Goal: Transaction & Acquisition: Book appointment/travel/reservation

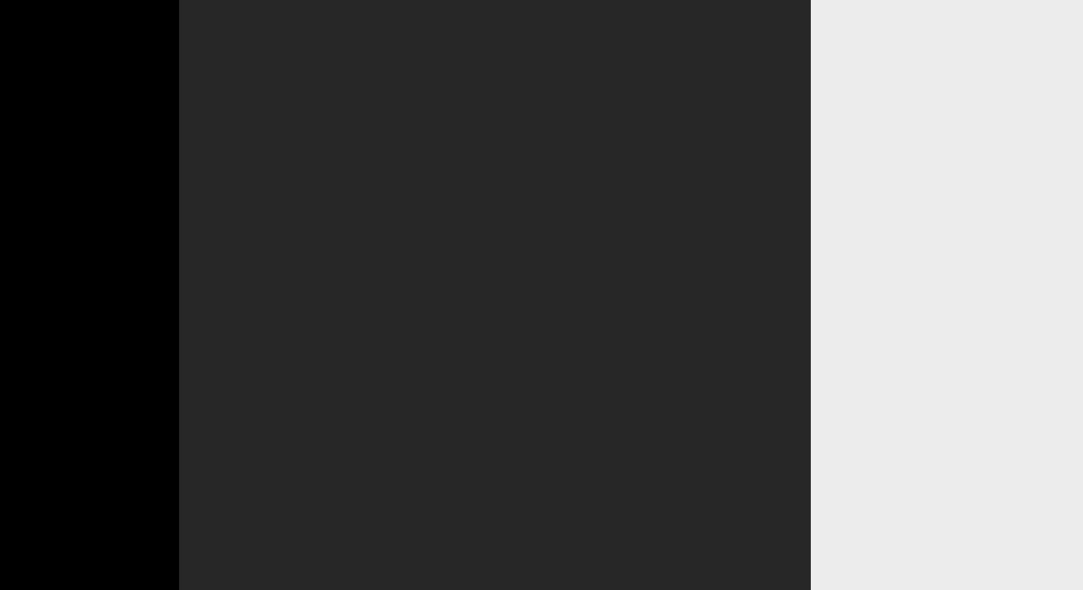
select select "English"
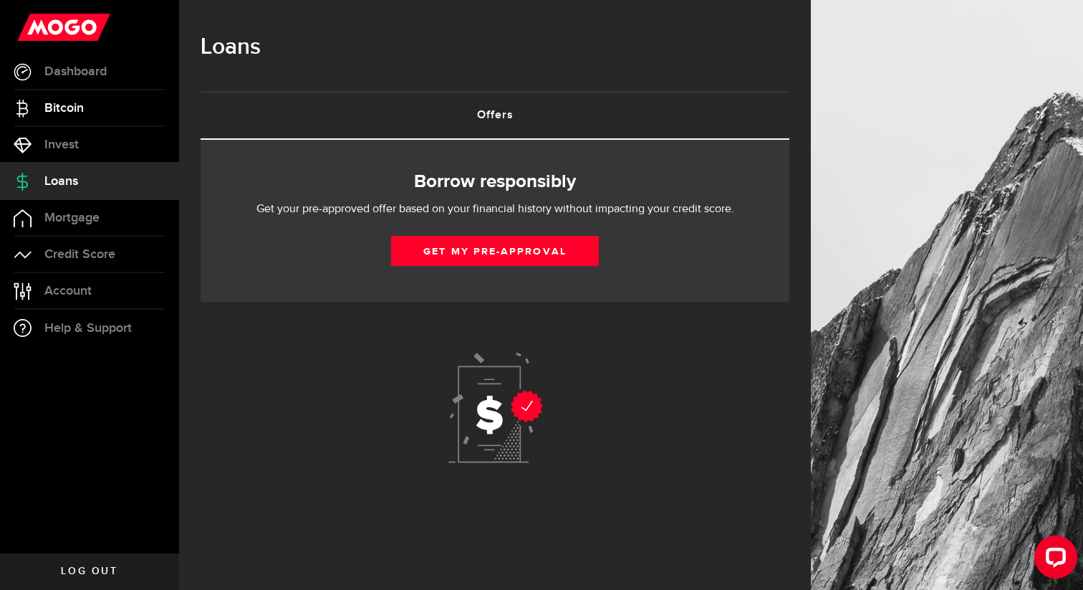
click at [79, 102] on span "Bitcoin" at bounding box center [63, 108] width 39 height 13
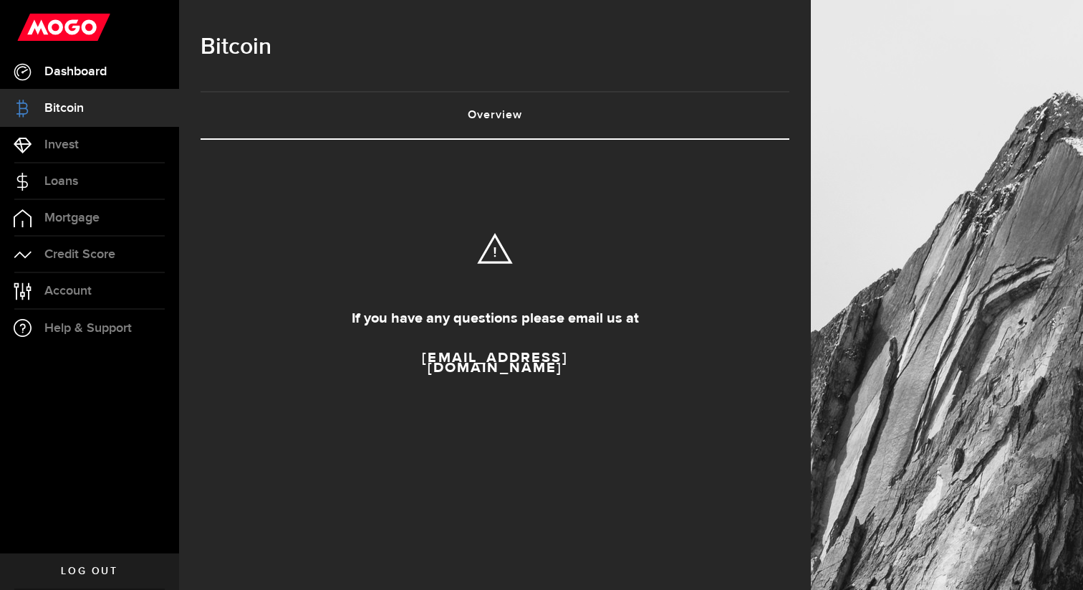
click at [92, 78] on span "Dashboard" at bounding box center [75, 71] width 62 height 13
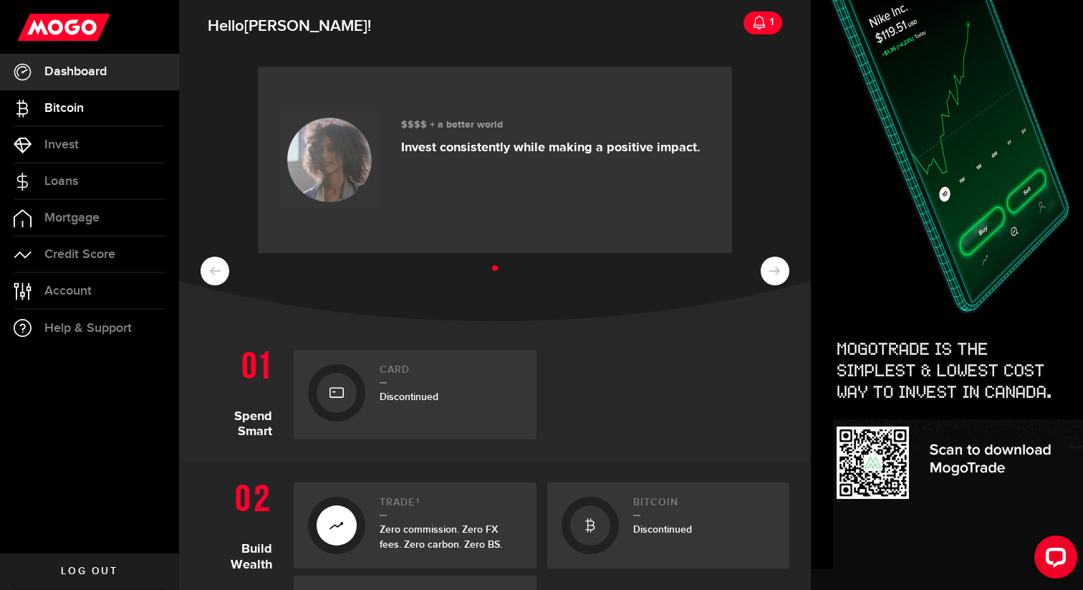
click at [92, 107] on link "Bitcoin" at bounding box center [89, 108] width 179 height 36
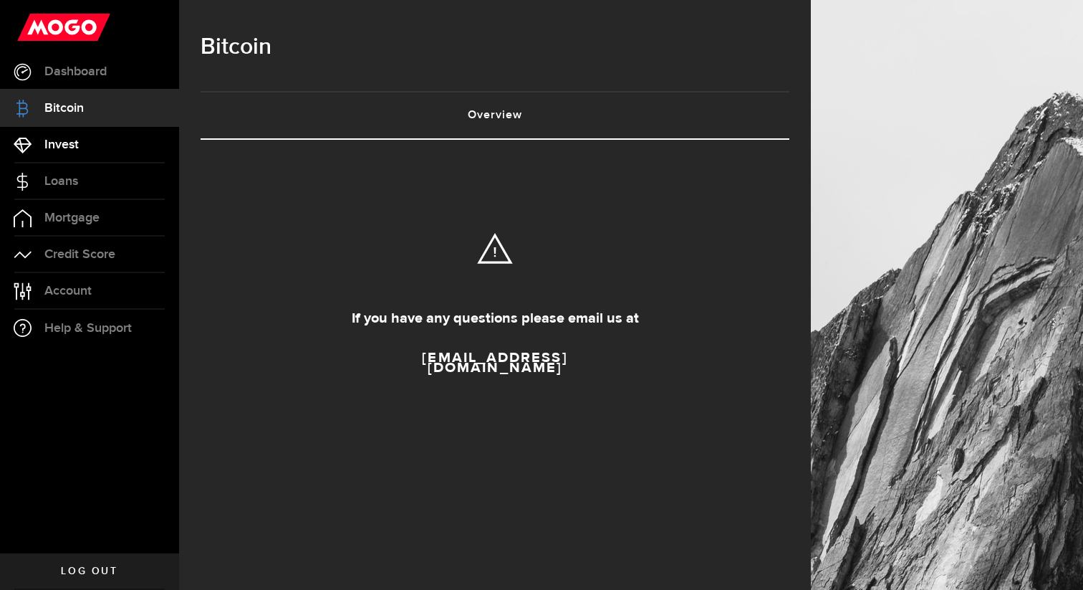
click at [75, 140] on span "Invest" at bounding box center [61, 144] width 34 height 13
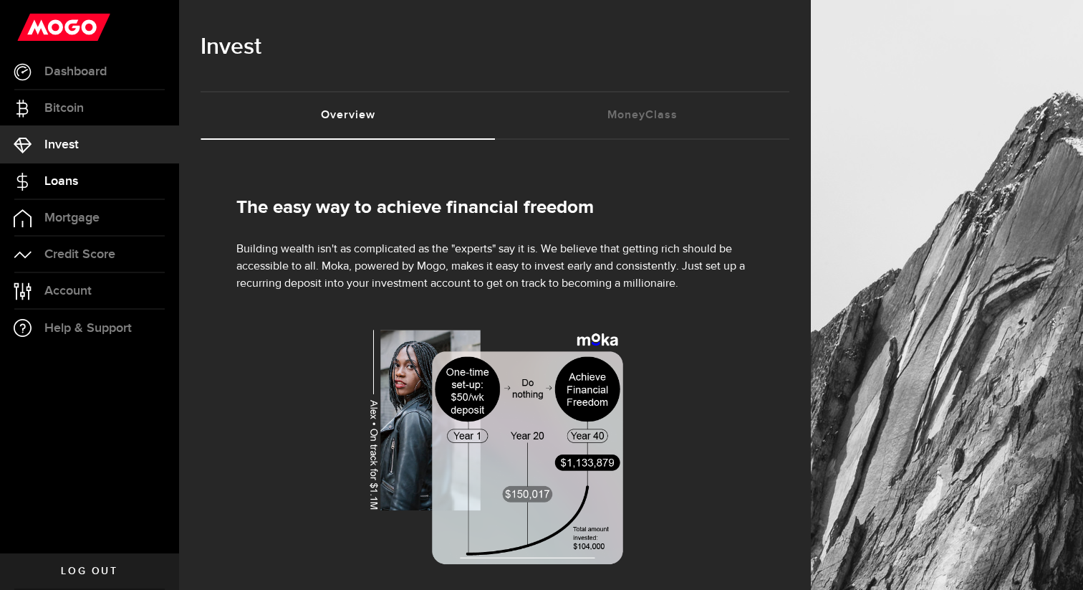
click at [95, 179] on link "Loans" at bounding box center [89, 181] width 179 height 36
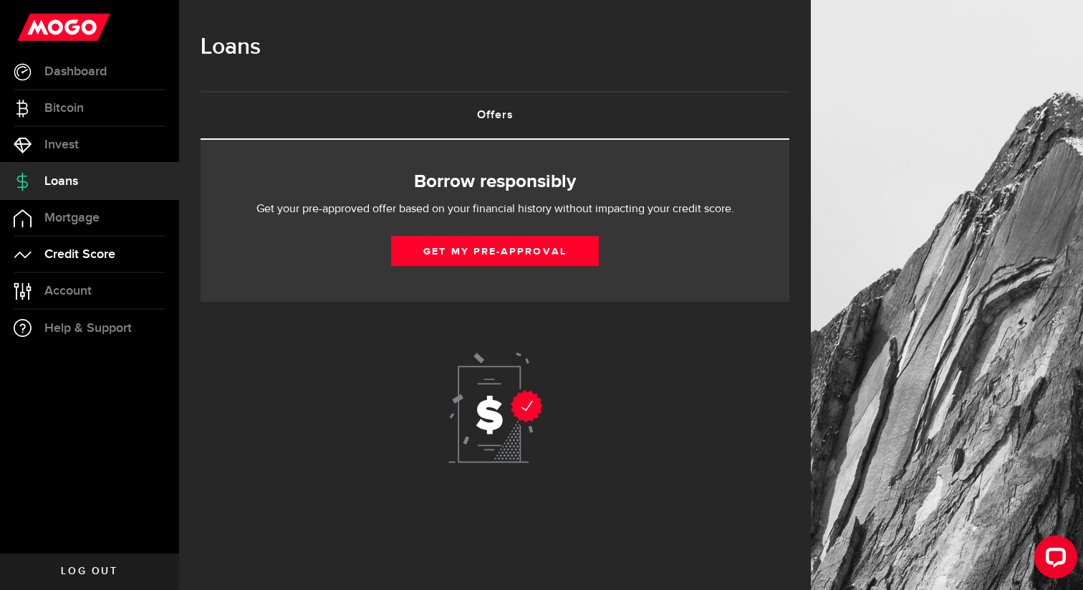
click at [102, 251] on span "Credit Score" at bounding box center [79, 254] width 71 height 13
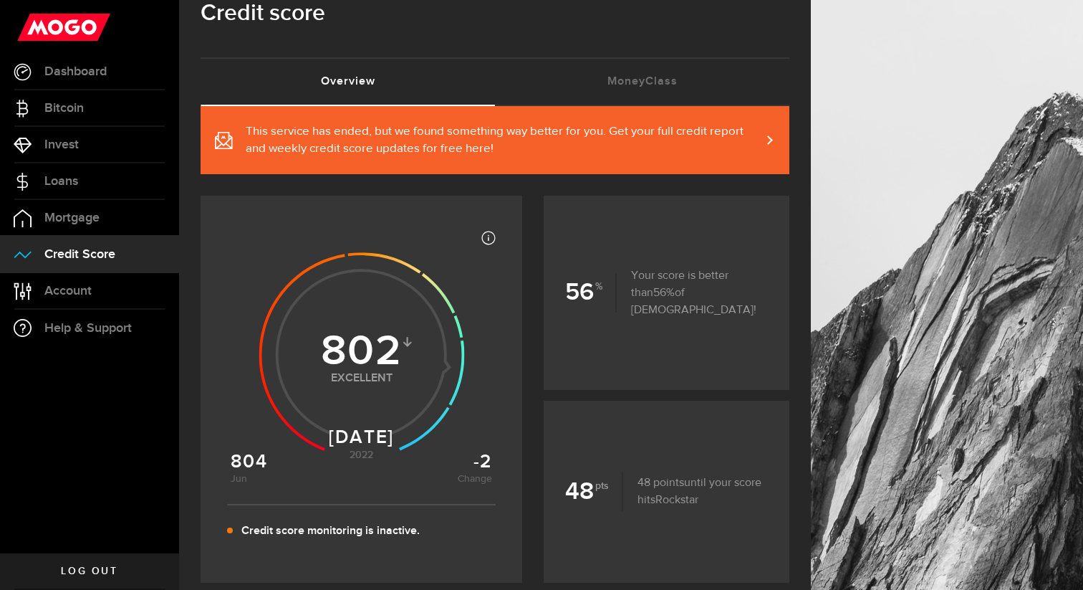
scroll to position [34, 0]
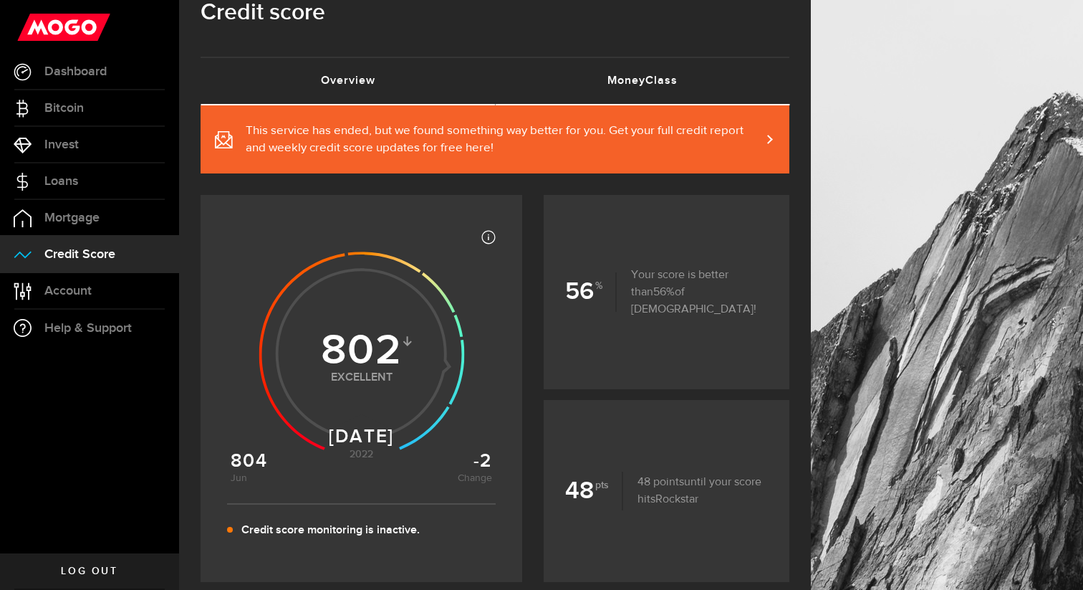
click at [571, 89] on link "MoneyClass (requires attention)" at bounding box center [642, 81] width 294 height 46
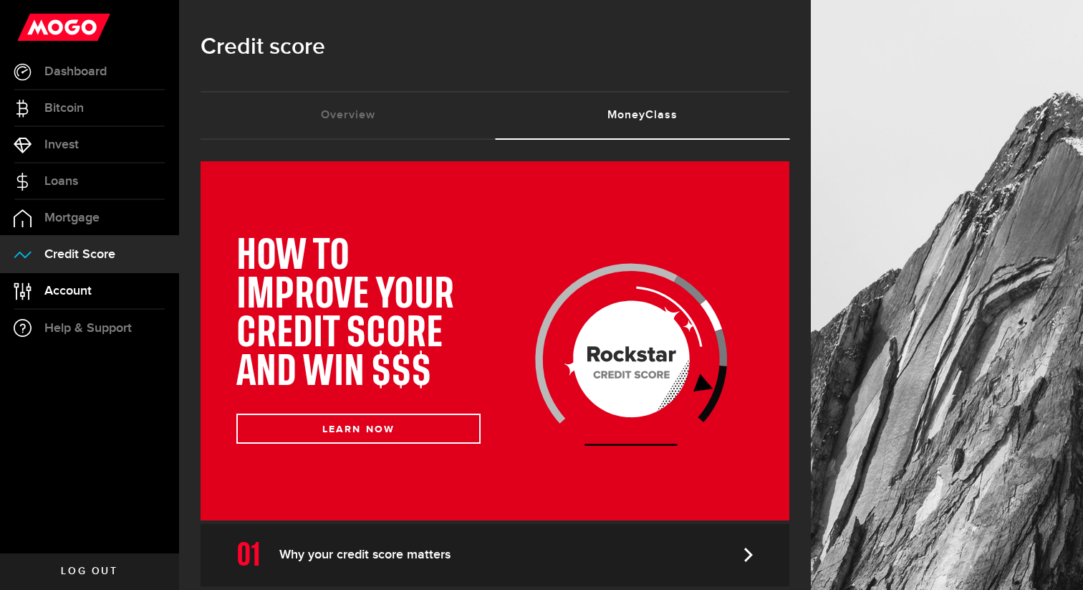
click at [77, 298] on link "Account Compte" at bounding box center [89, 291] width 179 height 36
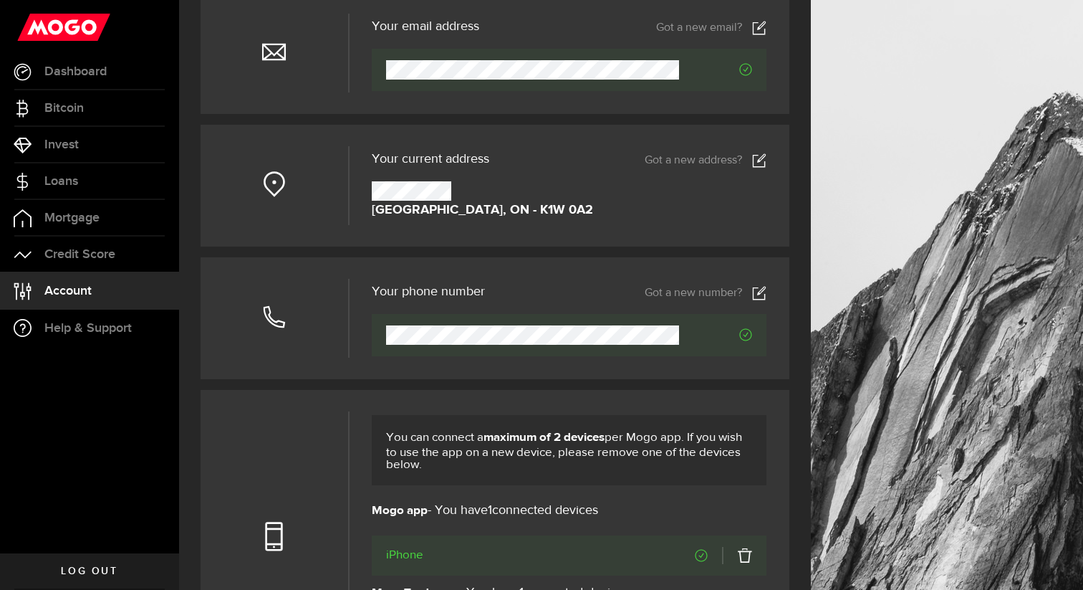
scroll to position [148, 0]
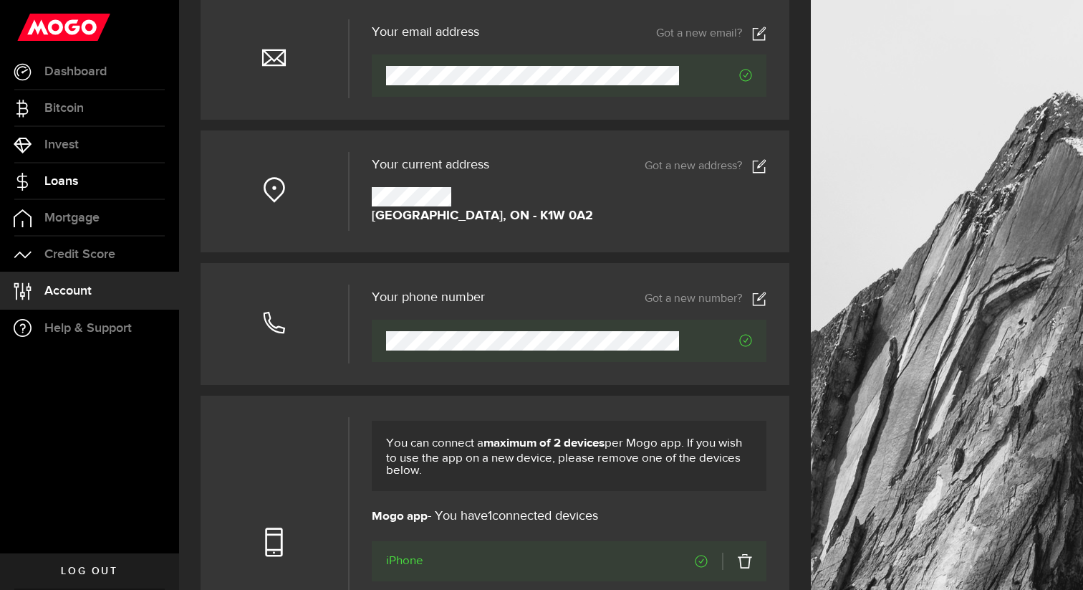
click at [77, 171] on link "Loans" at bounding box center [89, 181] width 179 height 36
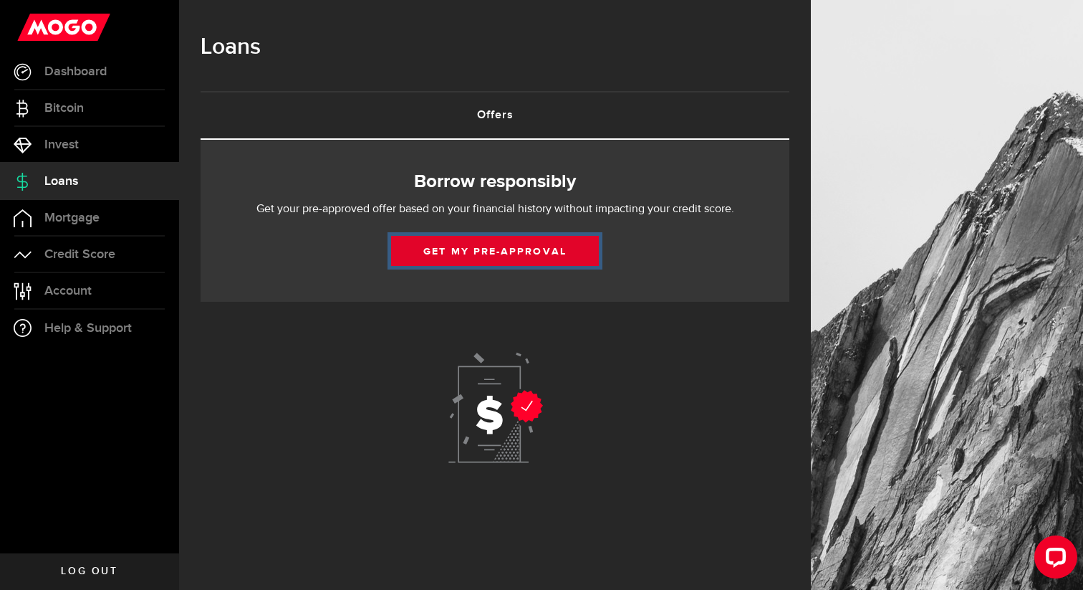
click at [453, 255] on link "Get my pre-approval" at bounding box center [495, 251] width 208 height 30
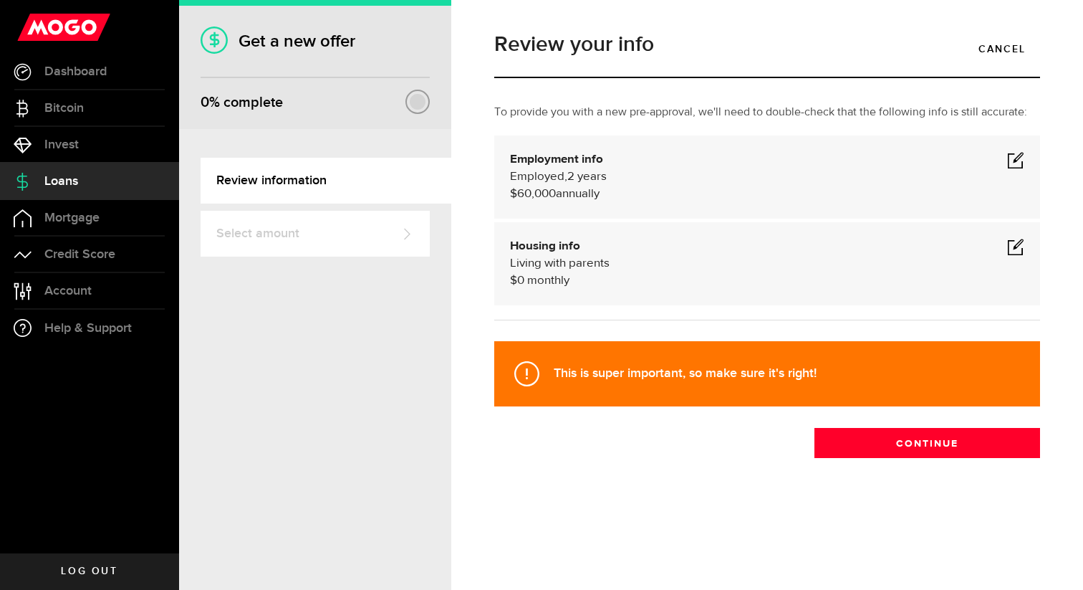
click at [1009, 152] on span at bounding box center [1015, 159] width 17 height 17
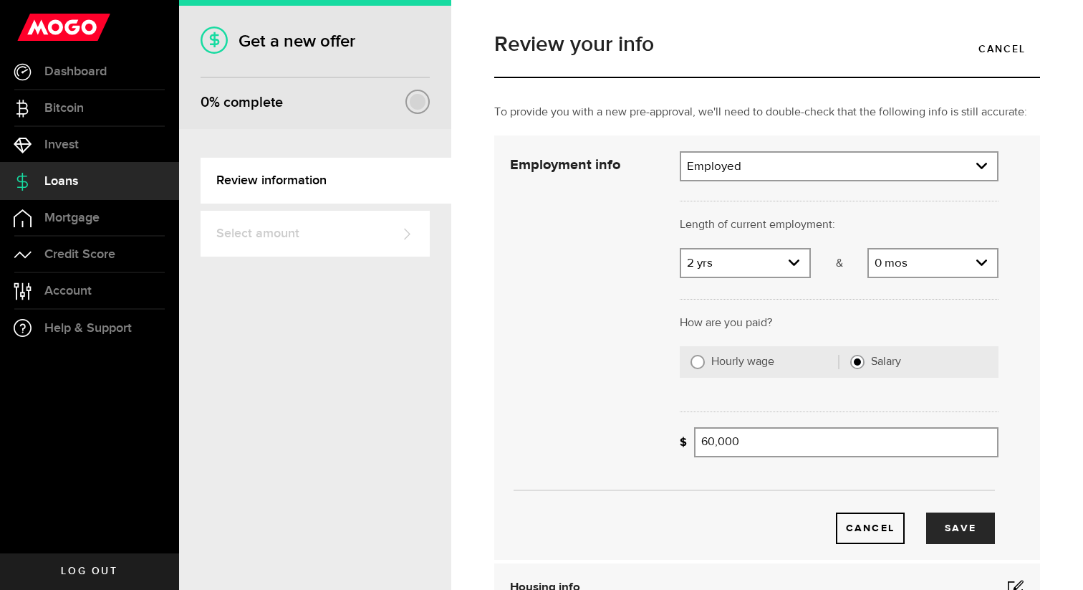
click at [752, 181] on div "Employed Employment type Employed [DEMOGRAPHIC_DATA] Pension Maternity Leave Di…" at bounding box center [839, 166] width 319 height 30
click at [733, 270] on link "expand select" at bounding box center [745, 262] width 128 height 27
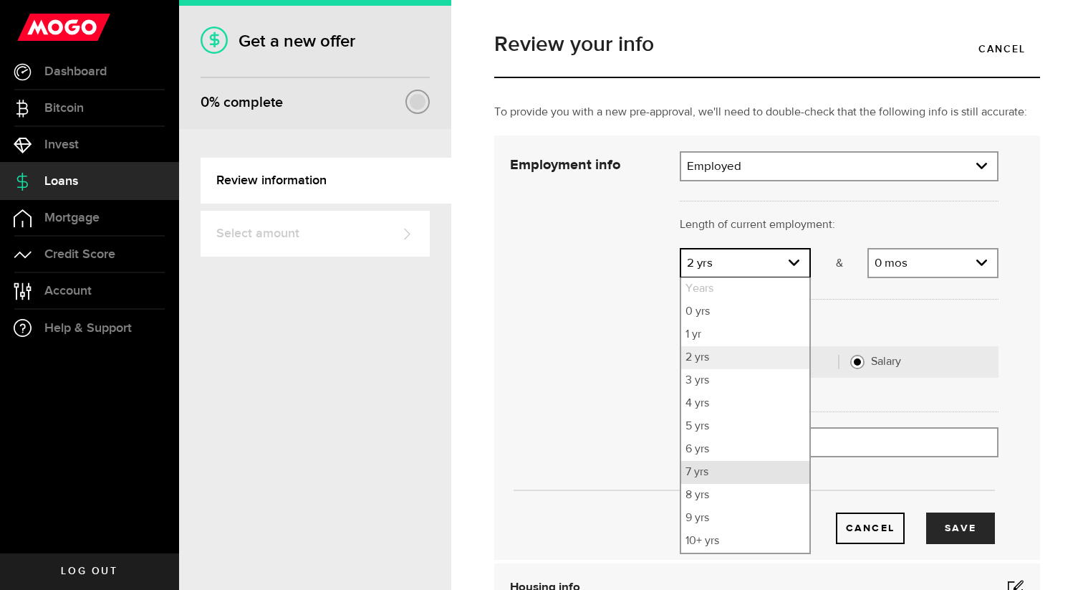
click at [712, 470] on li "7 yrs" at bounding box center [745, 472] width 128 height 23
select select "7"
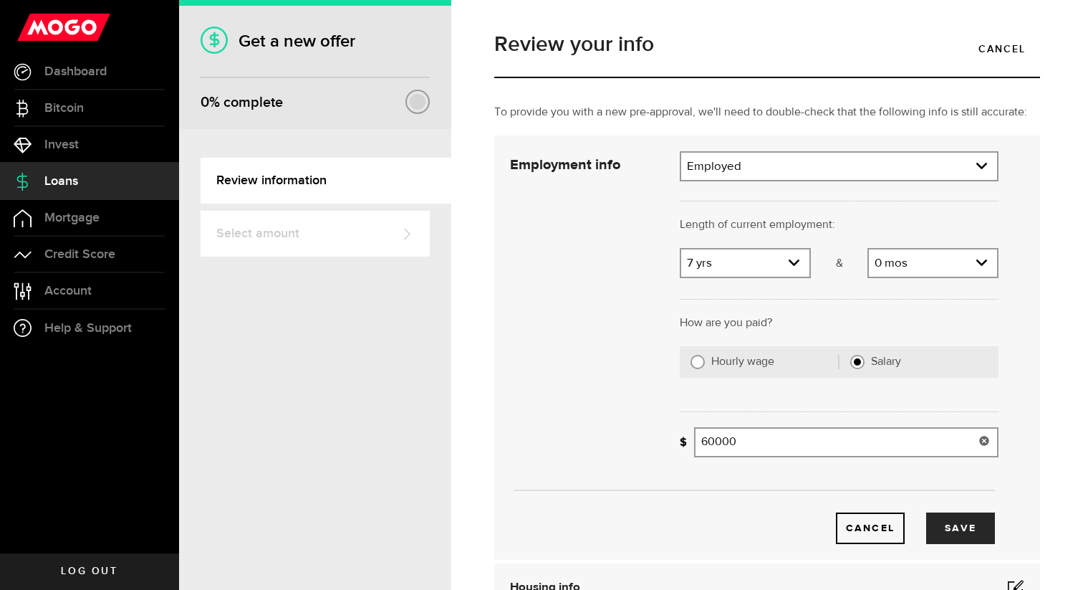
click at [746, 436] on input "60000" at bounding box center [846, 442] width 304 height 30
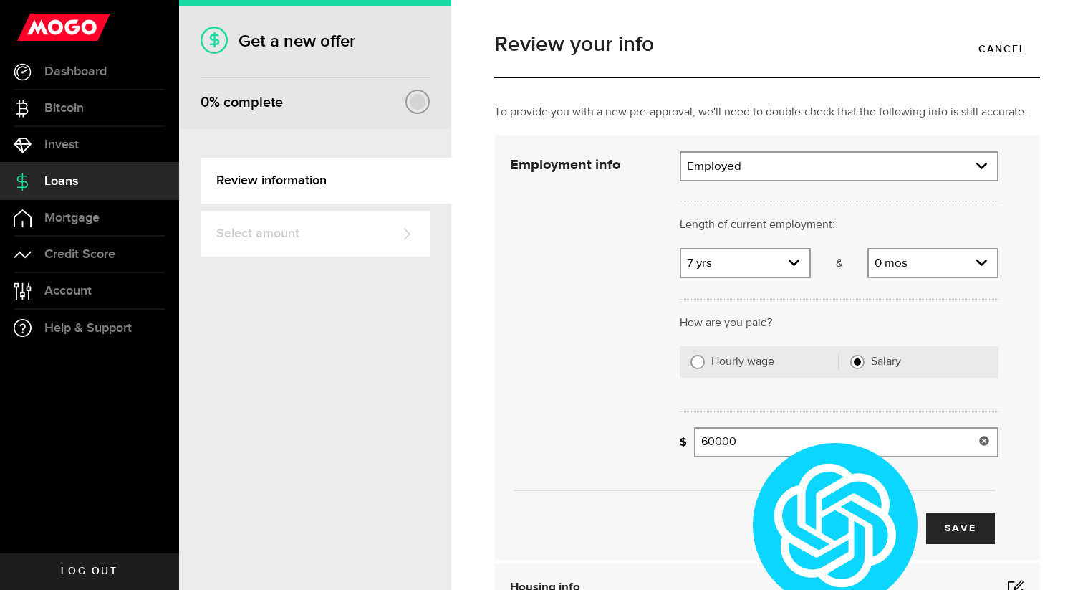
click at [746, 436] on input "60000" at bounding box center [846, 442] width 304 height 30
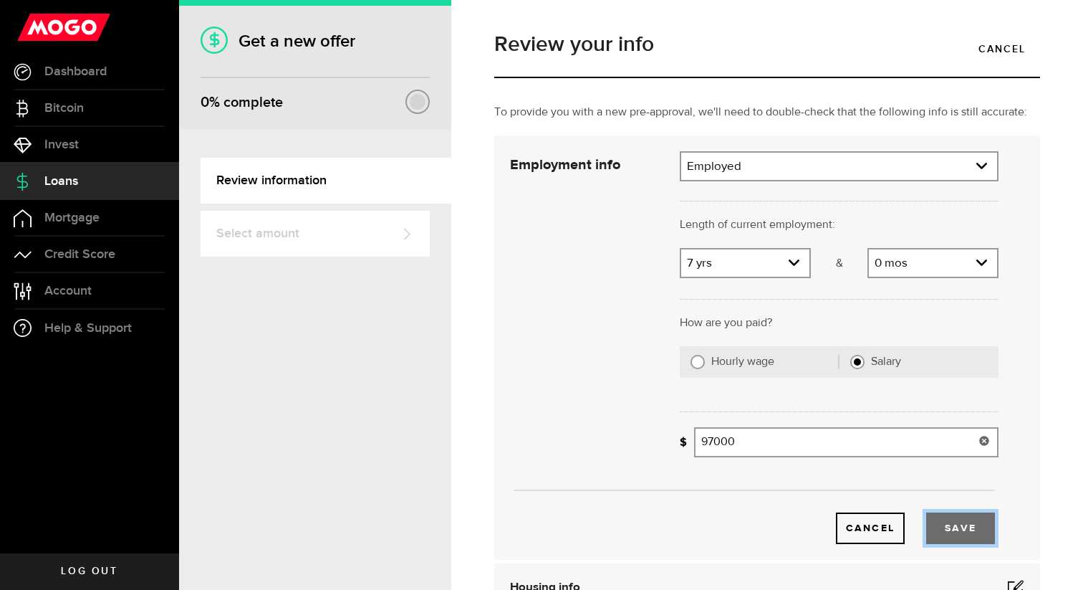
type input "97,000"
click at [982, 534] on button "Save" at bounding box center [960, 528] width 69 height 32
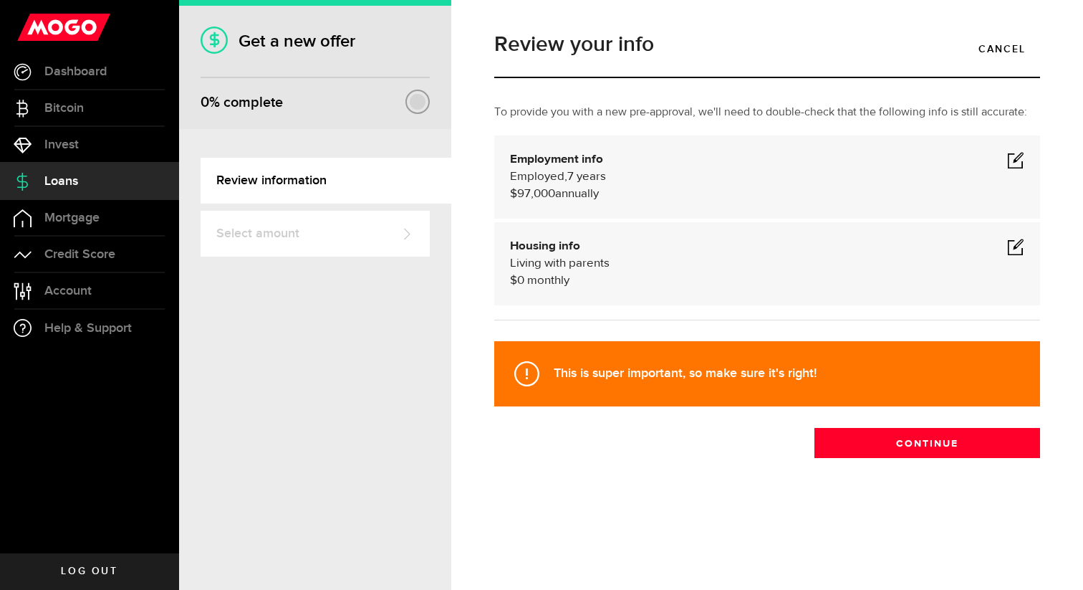
click at [691, 257] on div "Housing info Living with parents $ 0 monthly" at bounding box center [767, 264] width 514 height 52
click at [1019, 246] on span at bounding box center [1015, 246] width 17 height 17
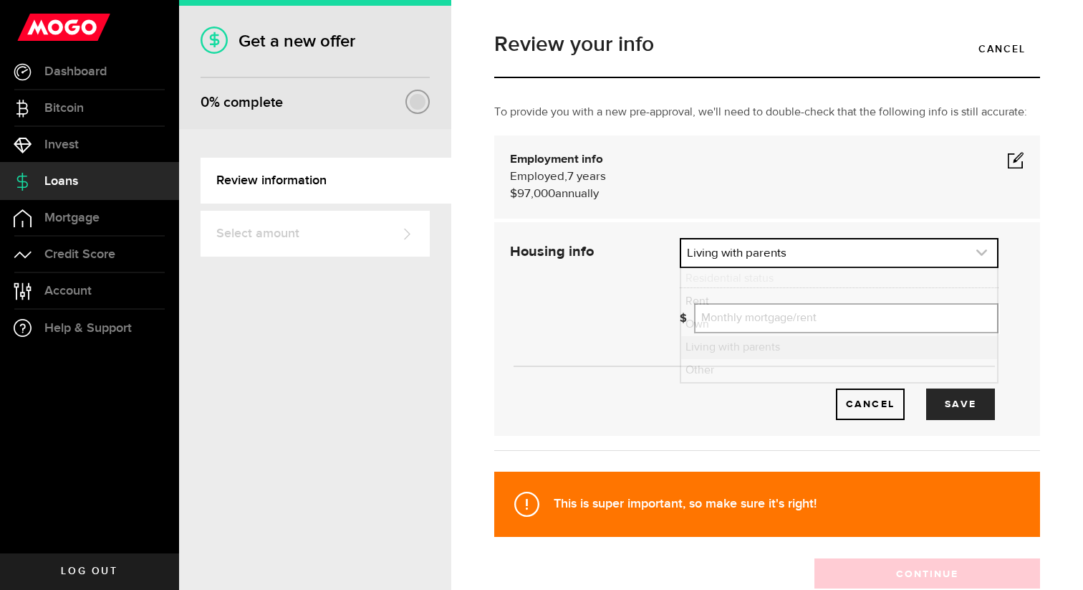
click at [721, 258] on link "expand select" at bounding box center [839, 252] width 316 height 27
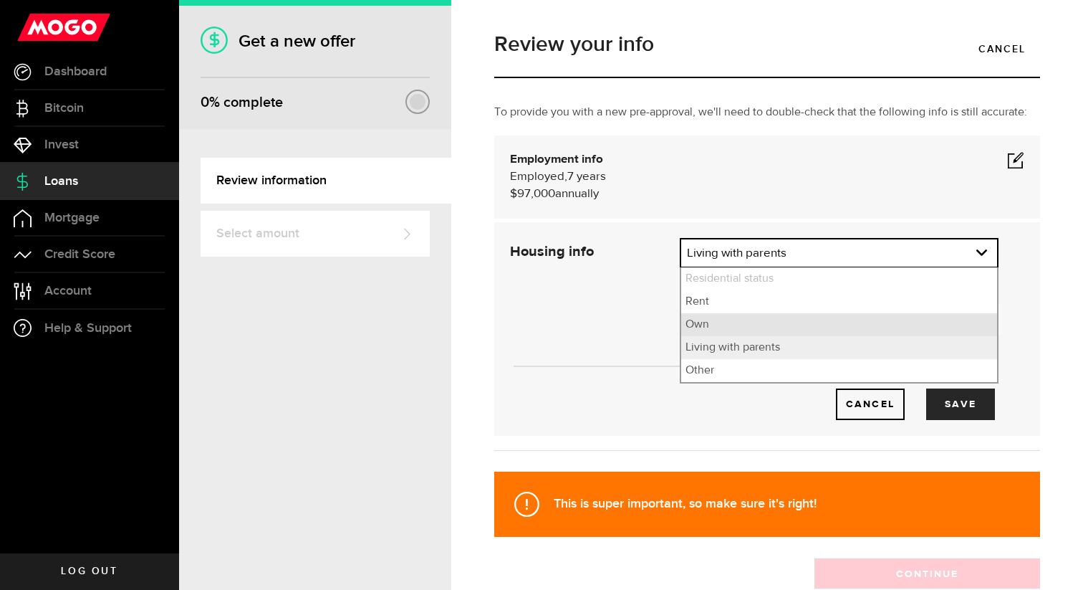
click at [708, 324] on li "Own" at bounding box center [839, 324] width 316 height 23
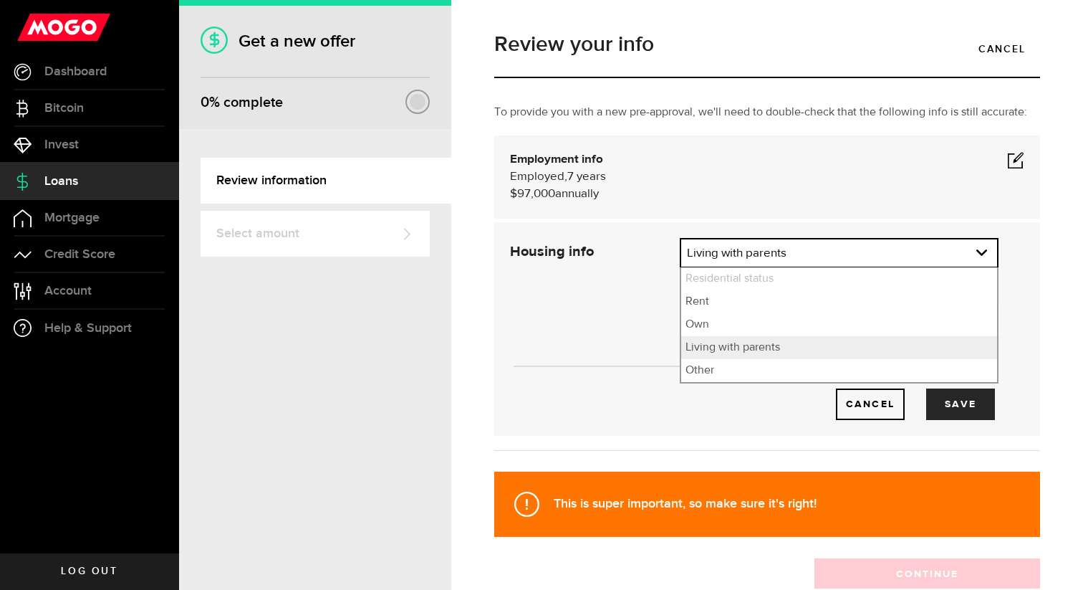
select select "Own"
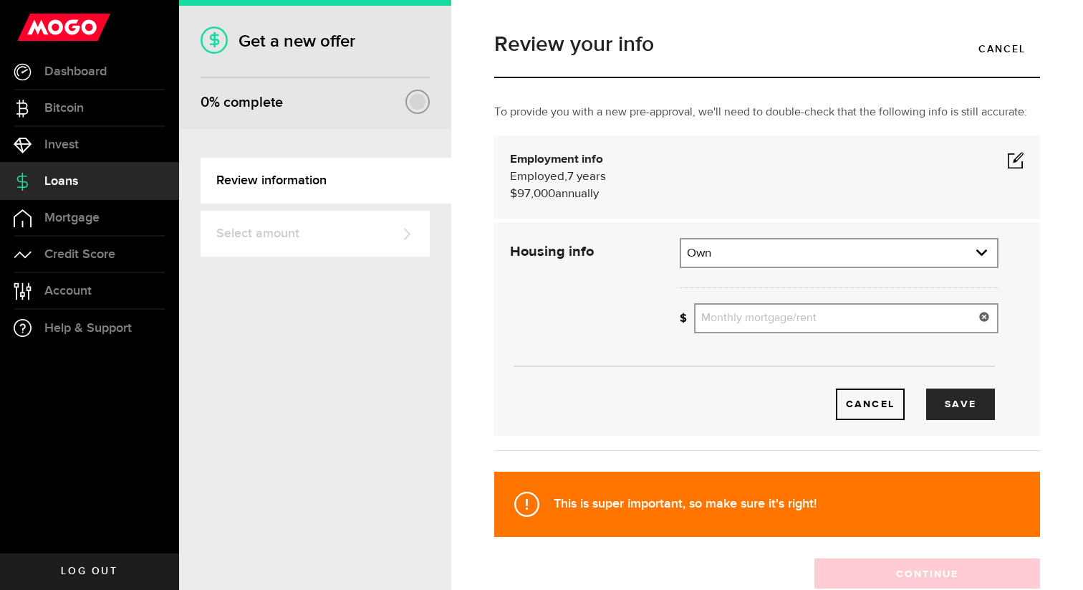
click at [723, 326] on input "Monthly mortgage/rent" at bounding box center [846, 318] width 304 height 30
type input "2,040"
click at [938, 396] on button "Save" at bounding box center [960, 404] width 69 height 32
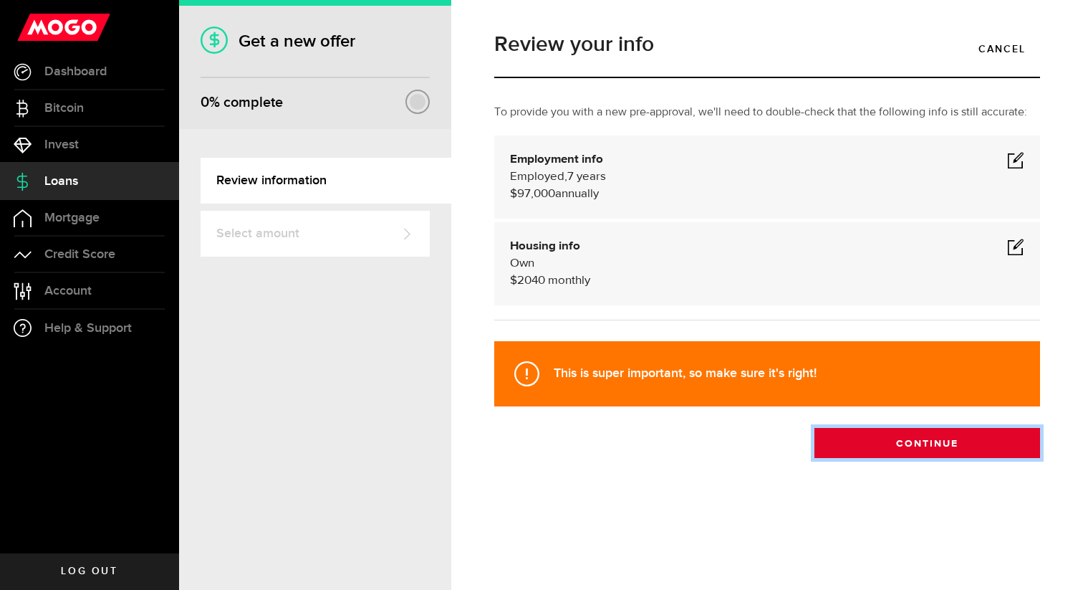
click at [882, 438] on button "Continue" at bounding box center [927, 443] width 226 height 30
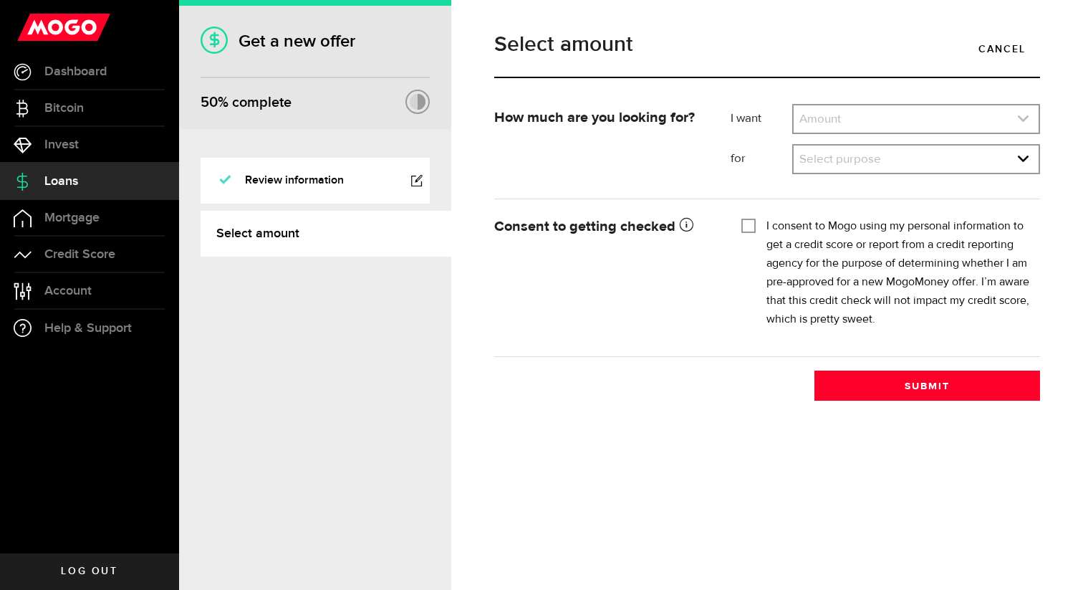
click at [809, 127] on link "expand select" at bounding box center [916, 118] width 245 height 27
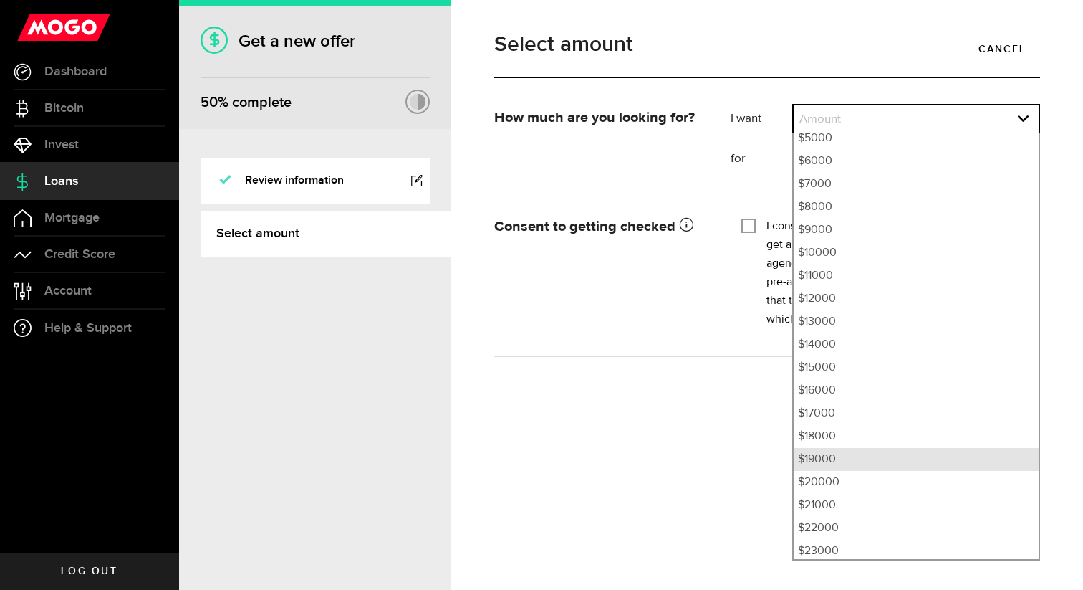
scroll to position [171, 0]
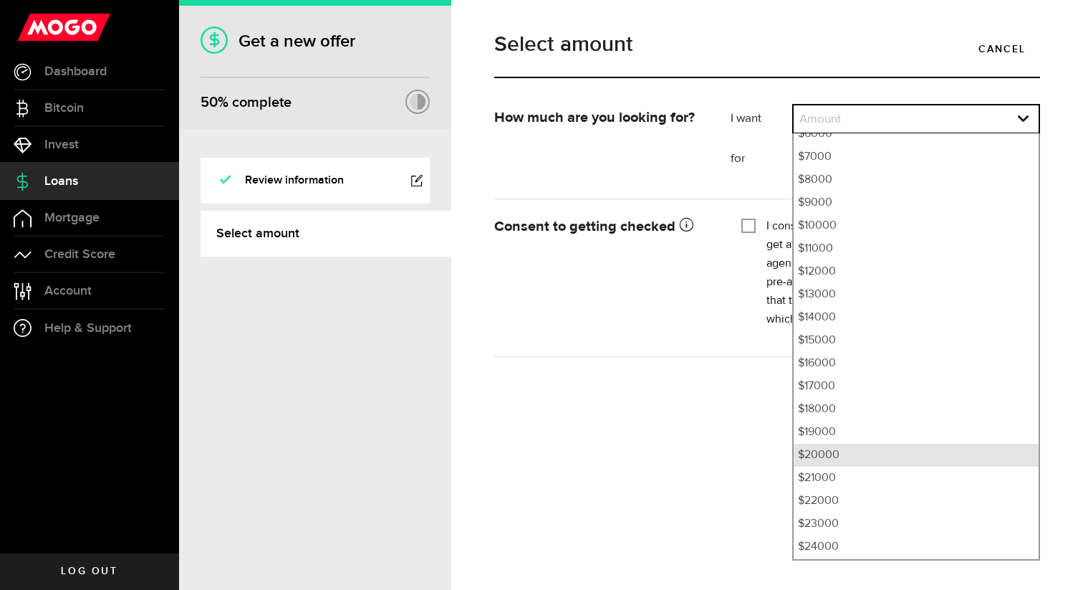
click at [826, 455] on li "$20000" at bounding box center [916, 454] width 245 height 23
select select "20000"
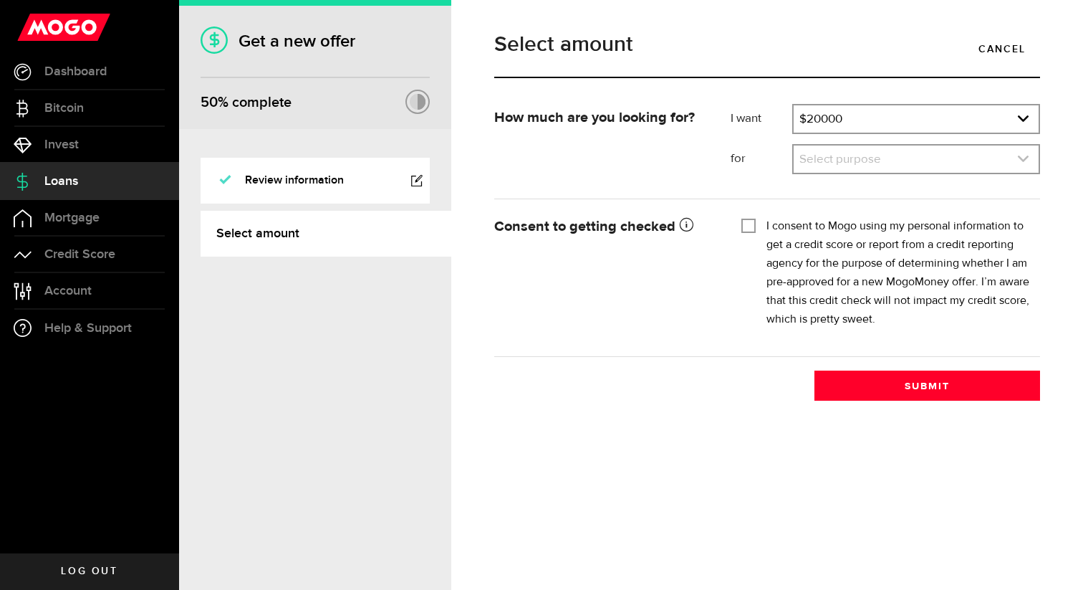
click at [806, 163] on link "expand select" at bounding box center [916, 158] width 245 height 27
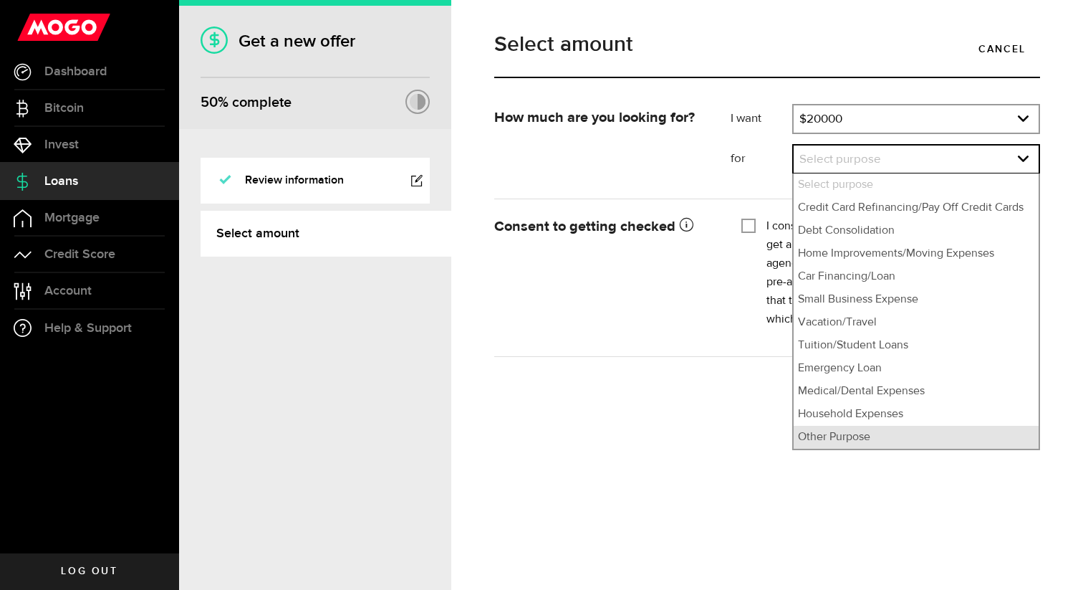
click at [862, 433] on li "Other Purpose" at bounding box center [916, 436] width 245 height 23
select select "Other Purpose"
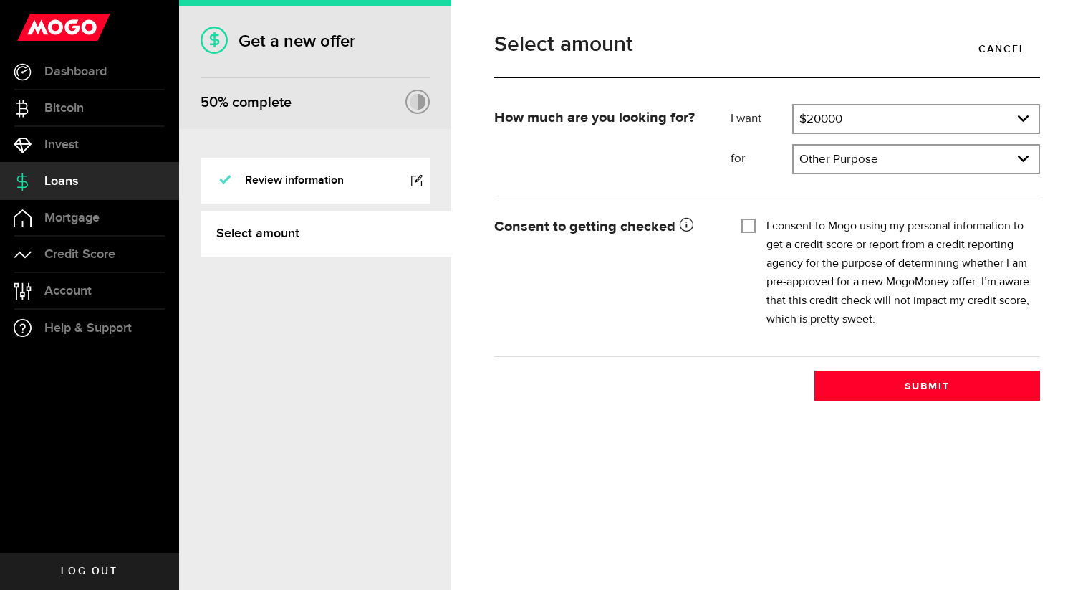
click at [305, 231] on link "Select amount" at bounding box center [326, 234] width 251 height 46
click at [751, 223] on input "I consent to Mogo using my personal information to get a credit score or report…" at bounding box center [748, 224] width 14 height 14
checkbox input "false"
click at [54, 87] on link "Dashboard" at bounding box center [89, 72] width 179 height 36
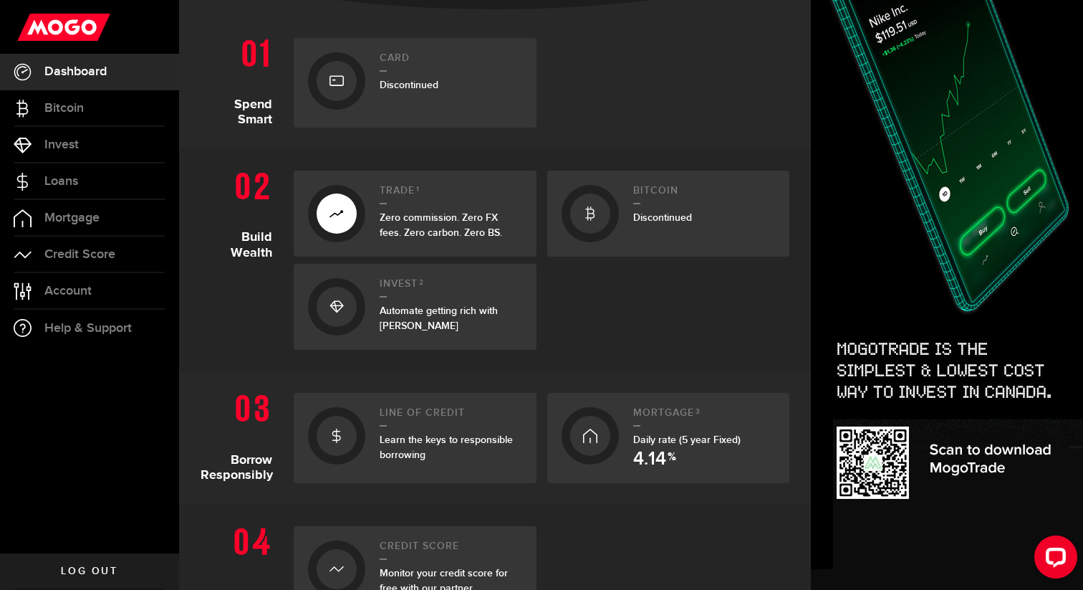
scroll to position [307, 0]
